Goal: Task Accomplishment & Management: Use online tool/utility

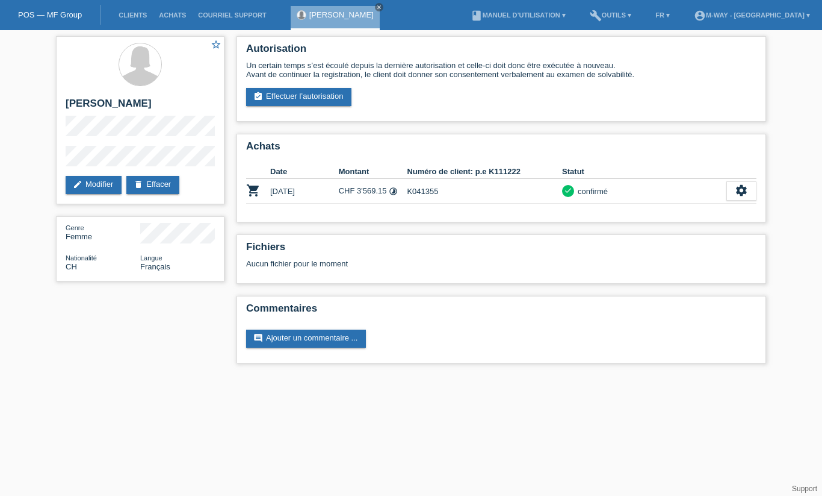
click at [123, 16] on link "Clients" at bounding box center [133, 14] width 40 height 7
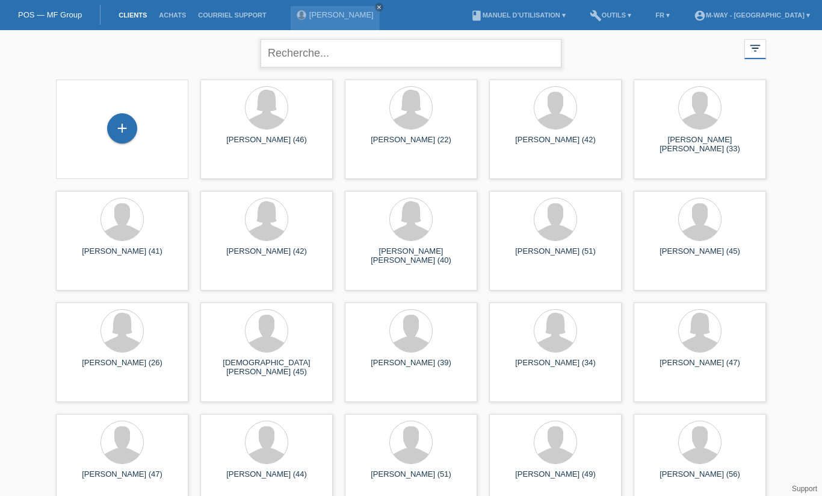
click at [357, 52] on input "text" at bounding box center [411, 53] width 301 height 28
type input "Nuria"
click at [229, 171] on span "Afficher" at bounding box center [232, 168] width 26 height 9
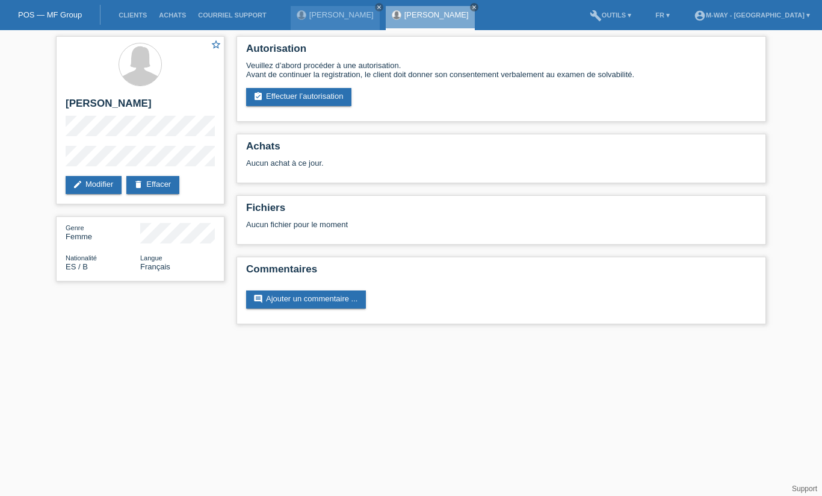
click at [293, 100] on link "assignment_turned_in Effectuer l’autorisation" at bounding box center [298, 97] width 105 height 18
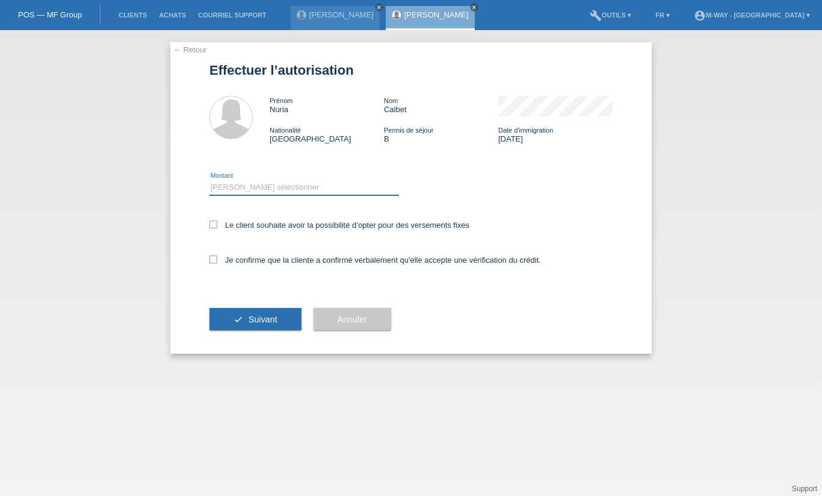
click at [269, 184] on select "Veuillez sélectionner CHF 1.00 - CHF 499.00 CHF 500.00 - CHF 1'999.00 CHF 2'000…" at bounding box center [305, 187] width 190 height 14
select select "2"
click at [213, 224] on icon at bounding box center [214, 224] width 8 height 8
click at [213, 224] on input "Le client souhaite avoir la possibilité d’opter pour des versements fixes" at bounding box center [214, 224] width 8 height 8
checkbox input "true"
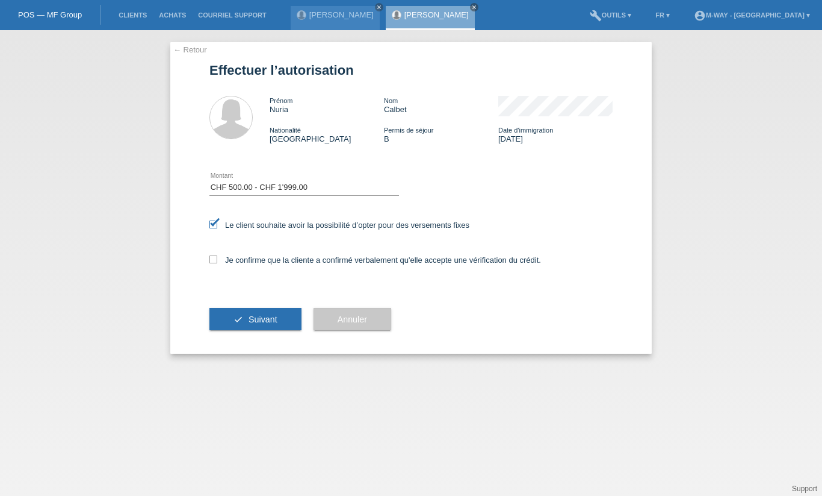
click at [212, 261] on icon at bounding box center [214, 259] width 8 height 8
click at [212, 261] on input "Je confirme que la cliente a confirmé verbalement qu'elle accepte une vérificat…" at bounding box center [214, 259] width 8 height 8
checkbox input "true"
click at [268, 323] on span "Suivant" at bounding box center [263, 319] width 29 height 10
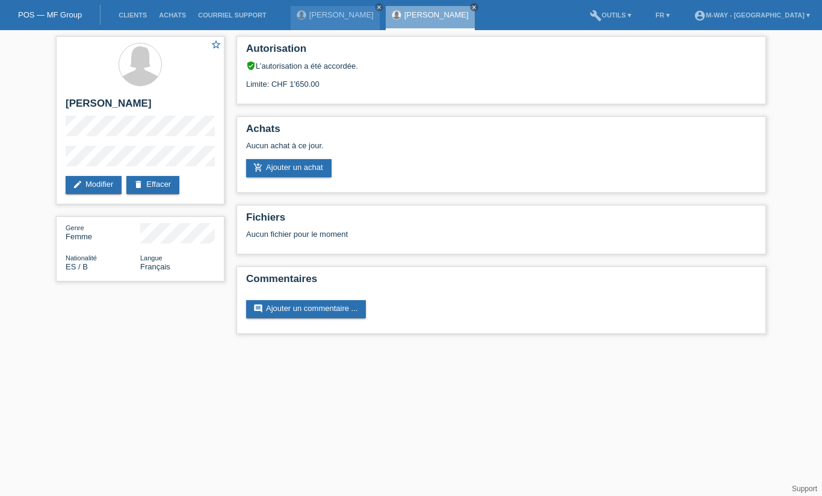
click at [314, 176] on link "add_shopping_cart Ajouter un achat" at bounding box center [289, 168] width 86 height 18
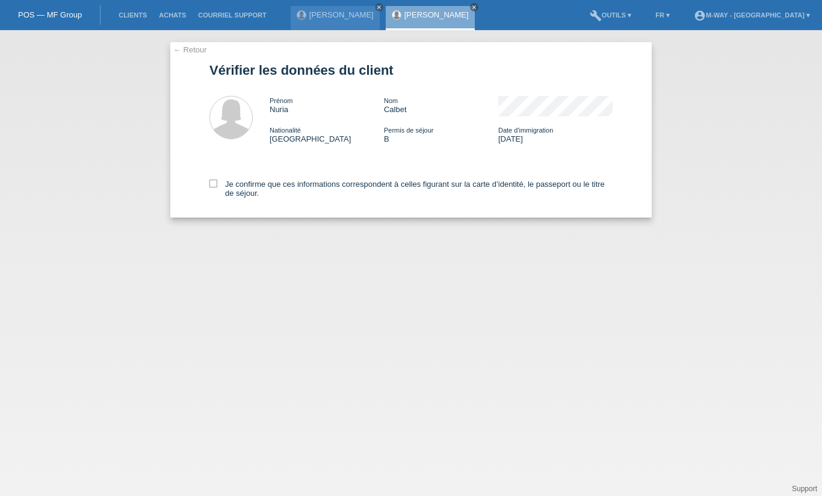
click at [214, 187] on icon at bounding box center [214, 183] width 8 height 8
click at [214, 187] on input "Je confirme que ces informations correspondent à celles figurant sur la carte d…" at bounding box center [214, 183] width 8 height 8
checkbox input "true"
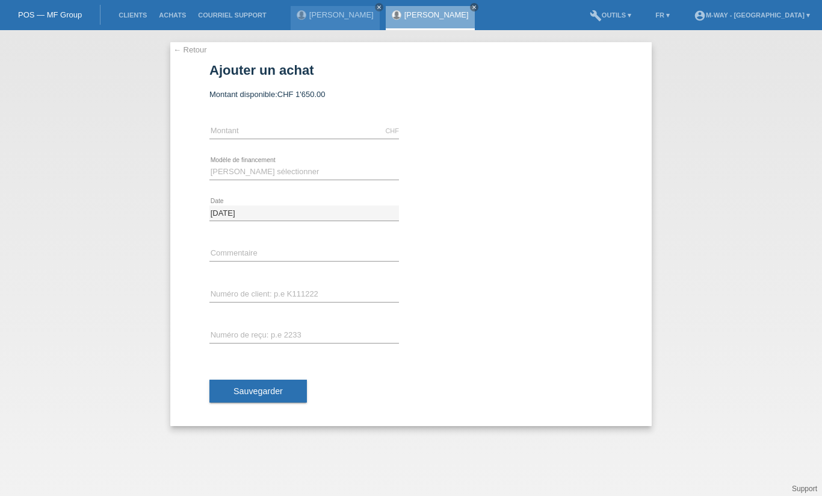
click at [257, 121] on div "CHF error Montant" at bounding box center [305, 131] width 190 height 41
click at [247, 121] on div "CHF error Montant" at bounding box center [305, 131] width 190 height 41
click at [247, 131] on input "text" at bounding box center [305, 130] width 190 height 15
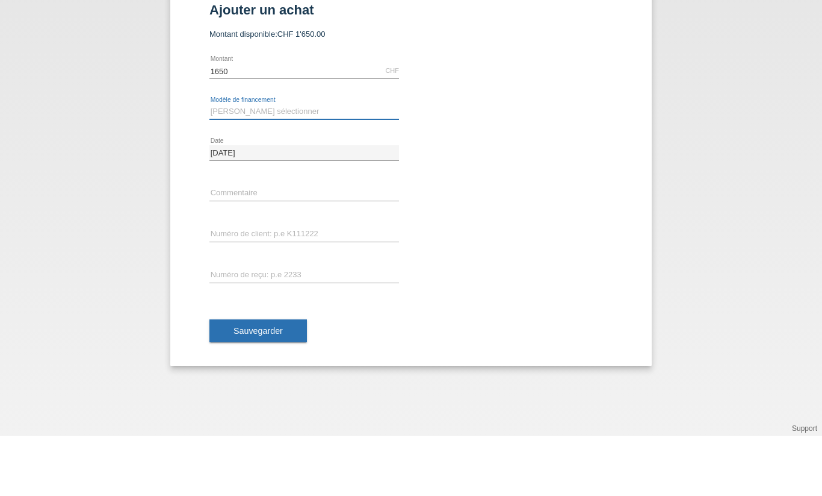
click at [269, 164] on select "Veuillez sélectionner Taux fixes Achat sur facture avec paiement partiel" at bounding box center [305, 171] width 190 height 14
type input "1650.00"
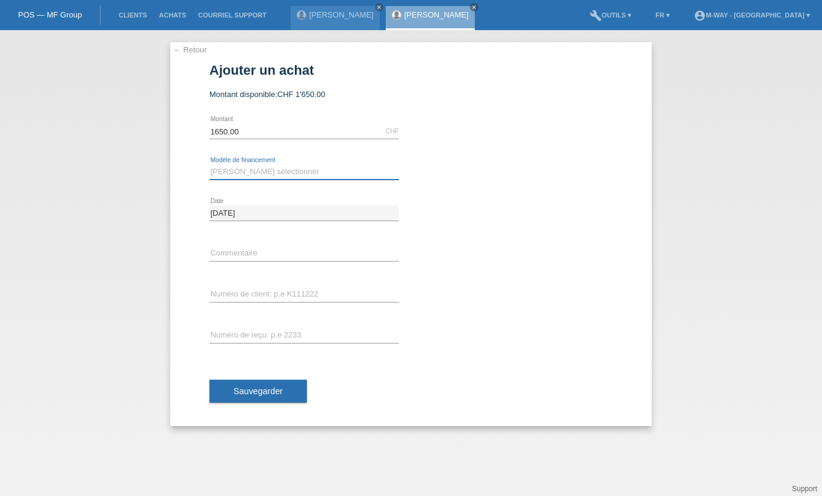
select select "77"
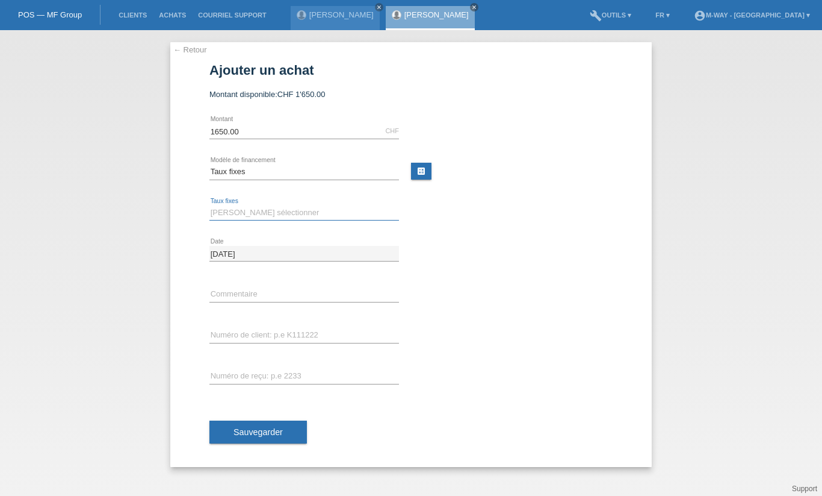
click at [271, 210] on select "Veuillez sélectionner 4 versements 5 versements 6 versements 7 versements 8 ver…" at bounding box center [305, 212] width 190 height 14
select select "202"
click at [270, 288] on input "text" at bounding box center [305, 294] width 190 height 15
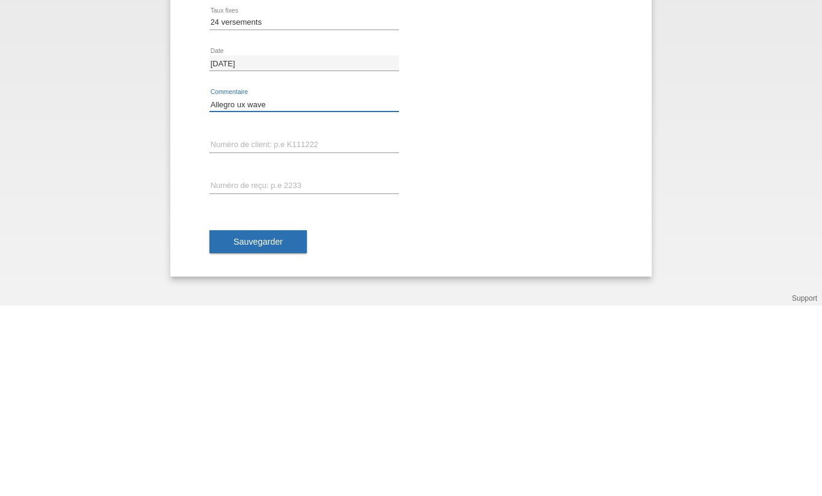
type input "Allegro ux wave"
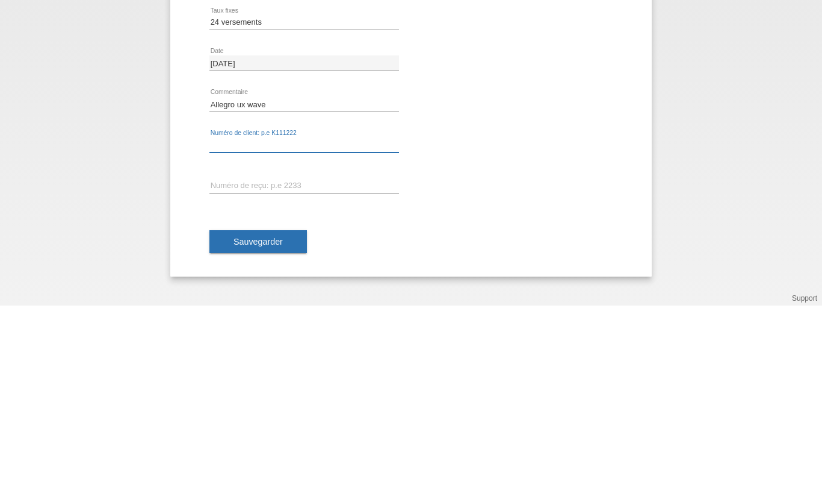
click at [253, 328] on input "text" at bounding box center [305, 335] width 190 height 15
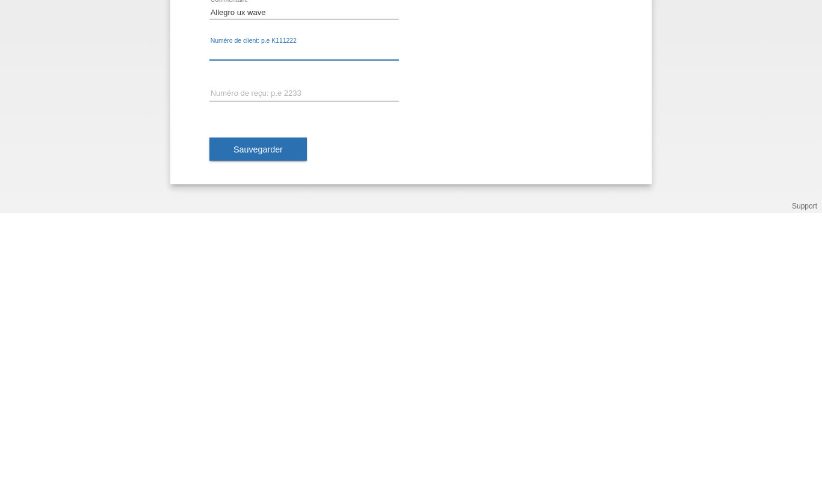
click at [264, 328] on input "text" at bounding box center [305, 335] width 190 height 15
type input "K046435"
click at [276, 368] on input "text" at bounding box center [305, 375] width 190 height 15
type input "50442"
click at [270, 420] on button "Sauvegarder" at bounding box center [259, 431] width 98 height 23
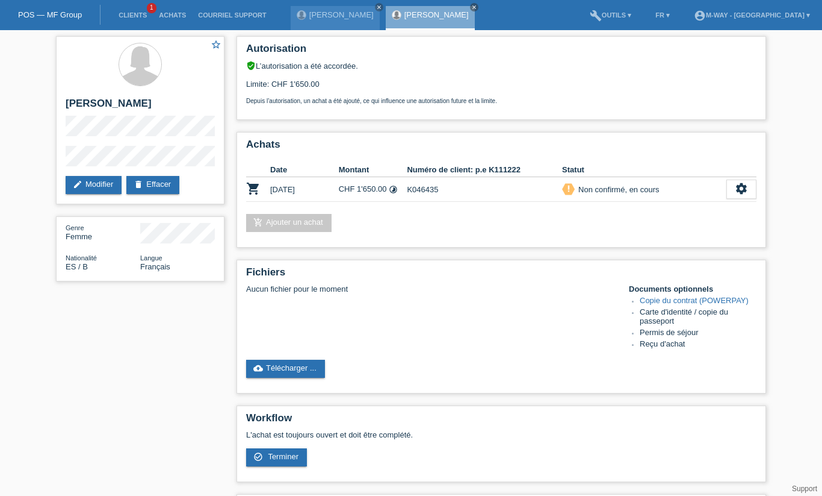
click at [742, 195] on icon "settings" at bounding box center [741, 188] width 13 height 13
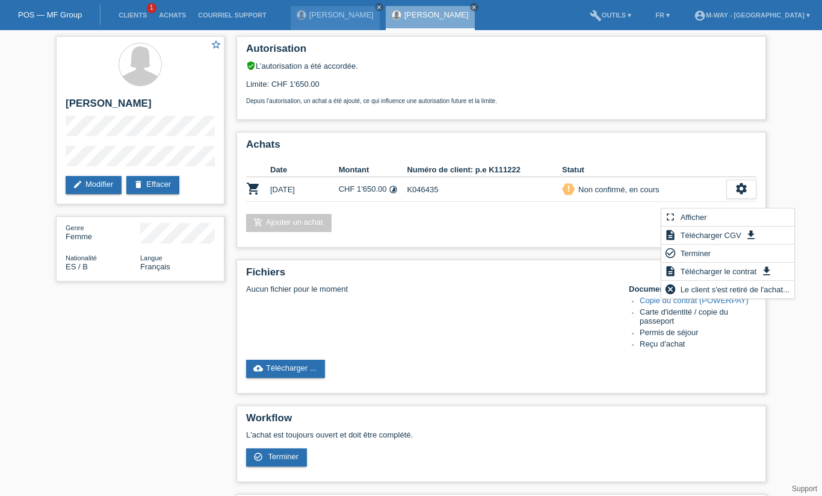
click at [706, 248] on span "Terminer" at bounding box center [696, 253] width 34 height 14
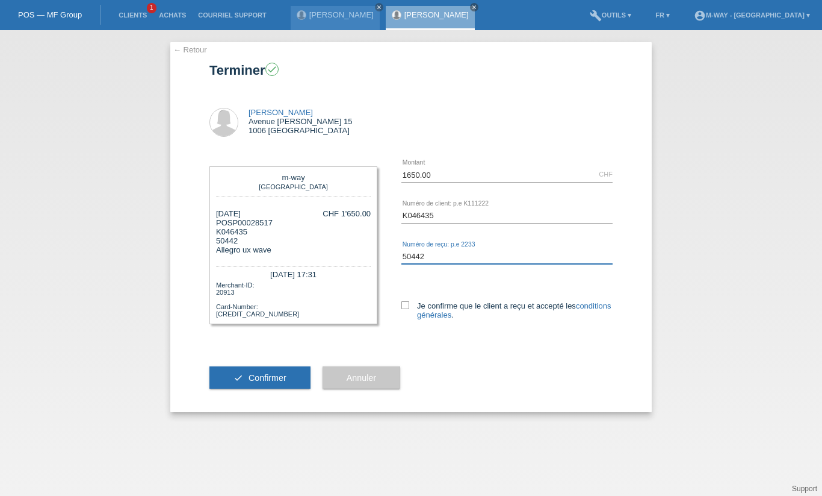
click at [445, 253] on input "50442" at bounding box center [507, 256] width 211 height 15
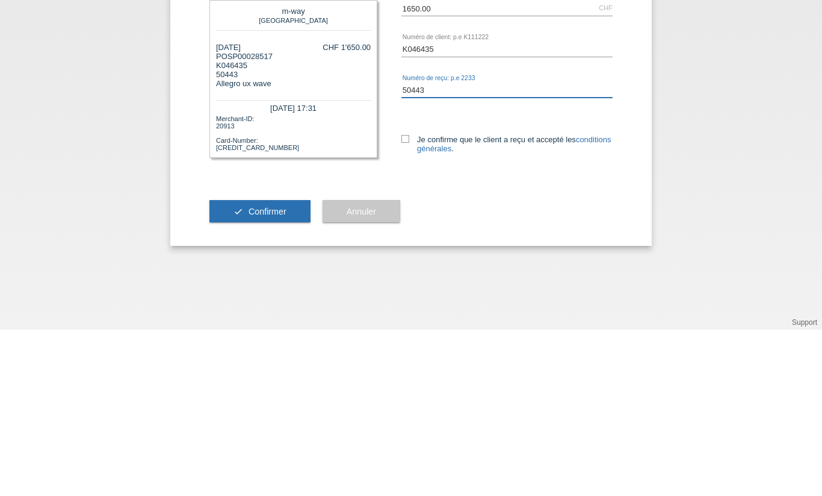
type input "50443"
click at [403, 301] on icon at bounding box center [406, 305] width 8 height 8
click at [403, 301] on input "Je confirme que le client a reçu et accepté les conditions générales ." at bounding box center [406, 305] width 8 height 8
checkbox input "true"
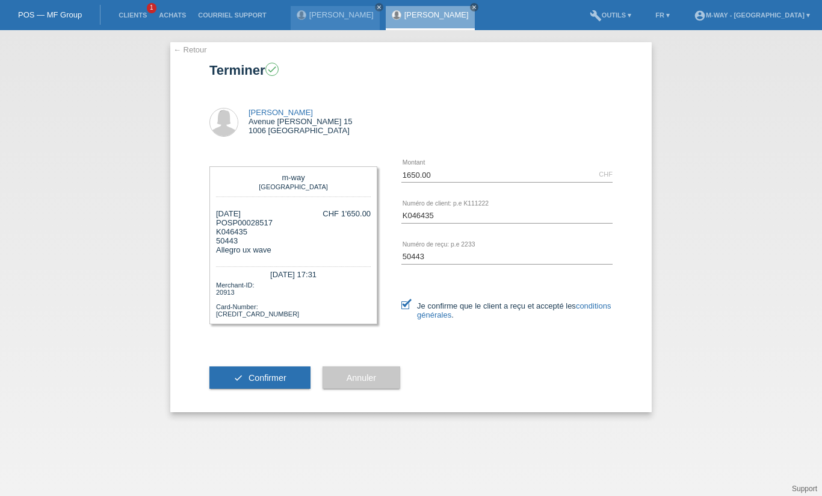
click at [269, 382] on span "Confirmer" at bounding box center [268, 378] width 38 height 10
